Goal: Check status

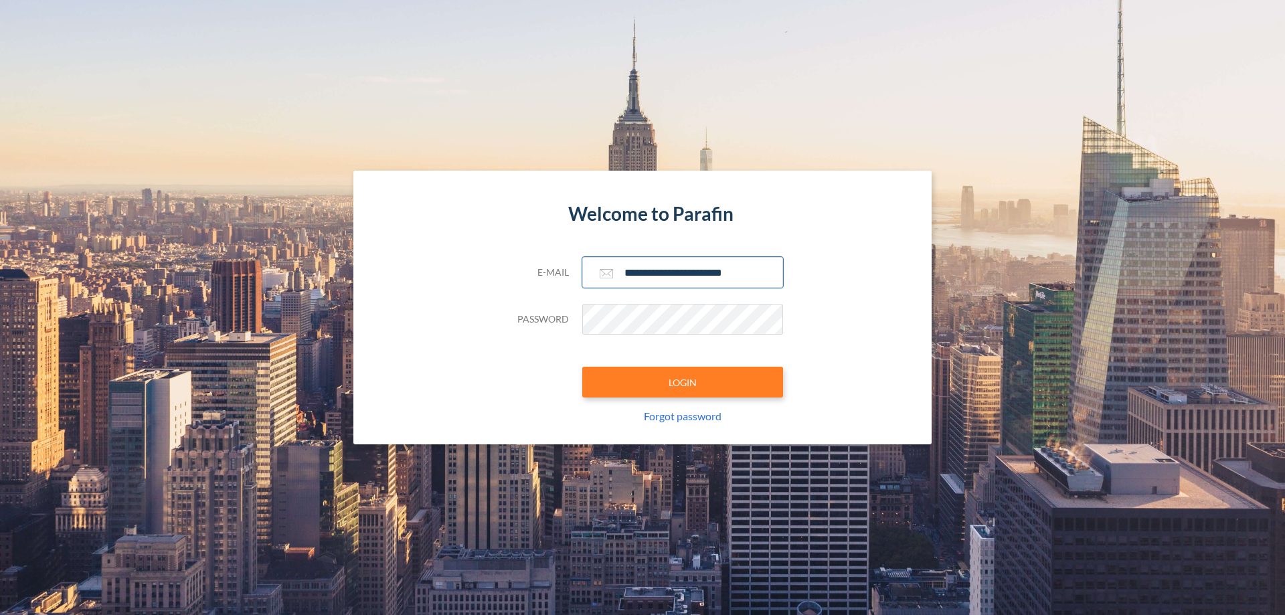
type input "**********"
click at [683, 382] on button "LOGIN" at bounding box center [682, 382] width 201 height 31
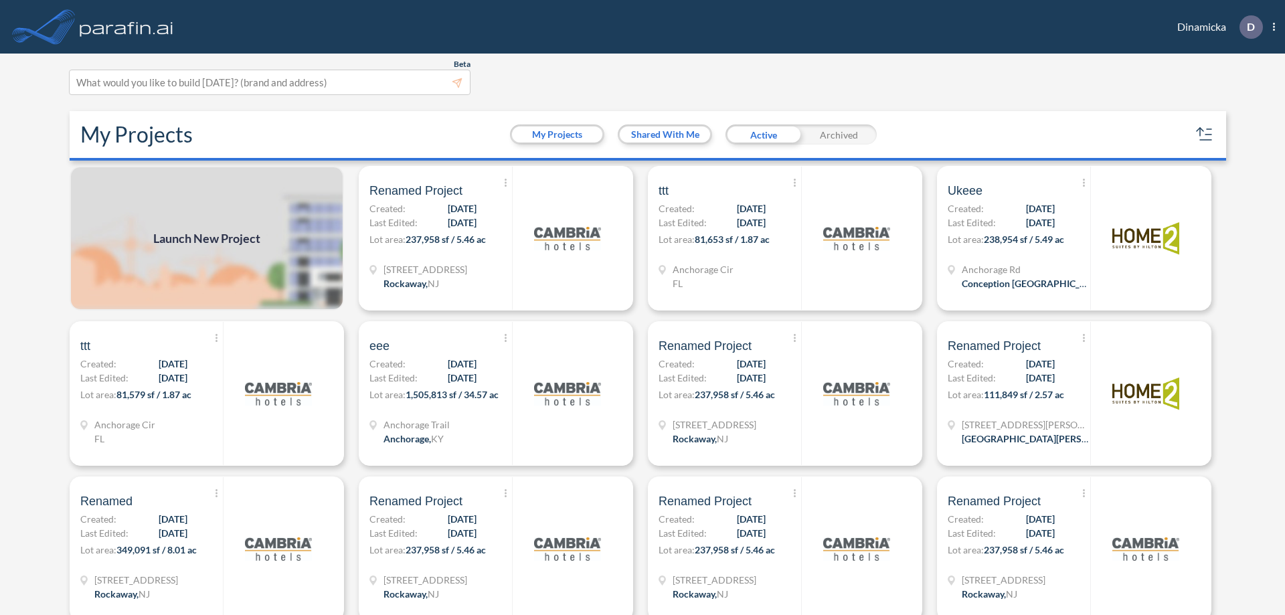
scroll to position [3, 0]
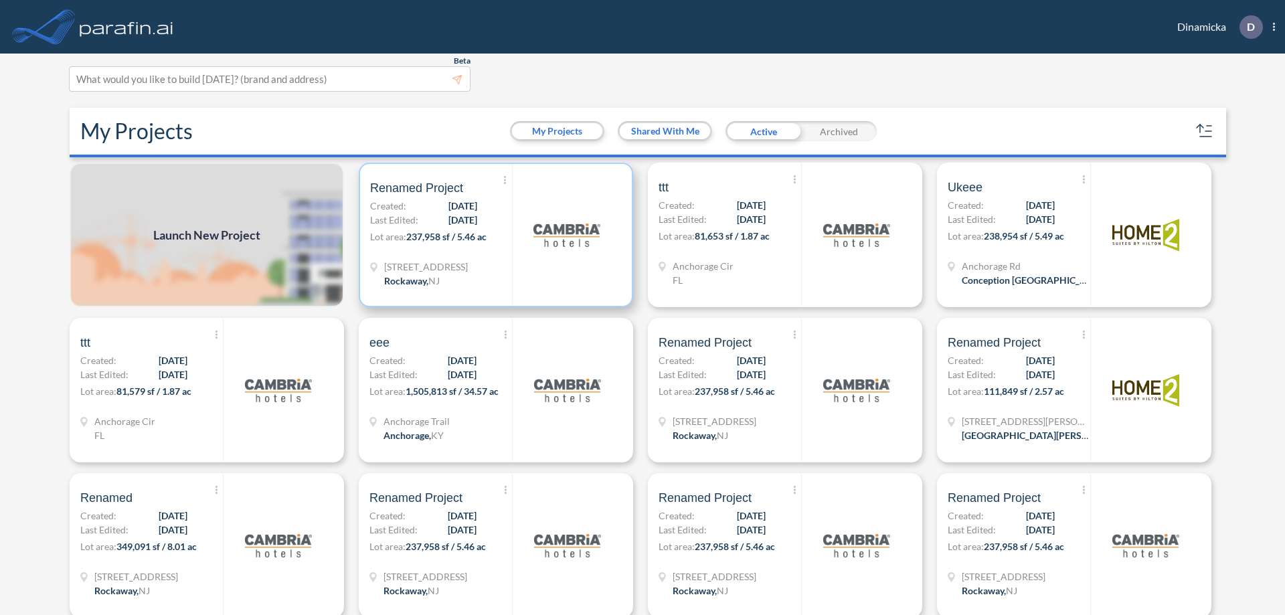
click at [493, 235] on p "Lot area: 237,958 sf / 5.46 ac" at bounding box center [441, 239] width 142 height 19
